Goal: Task Accomplishment & Management: Use online tool/utility

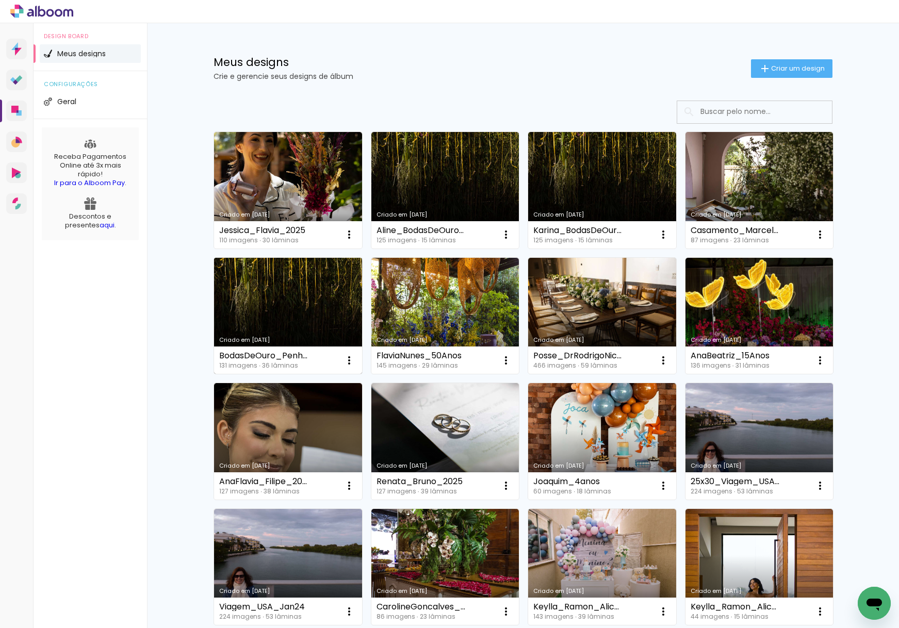
click at [260, 321] on link "Criado em [DATE]" at bounding box center [288, 316] width 148 height 117
